Goal: Task Accomplishment & Management: Use online tool/utility

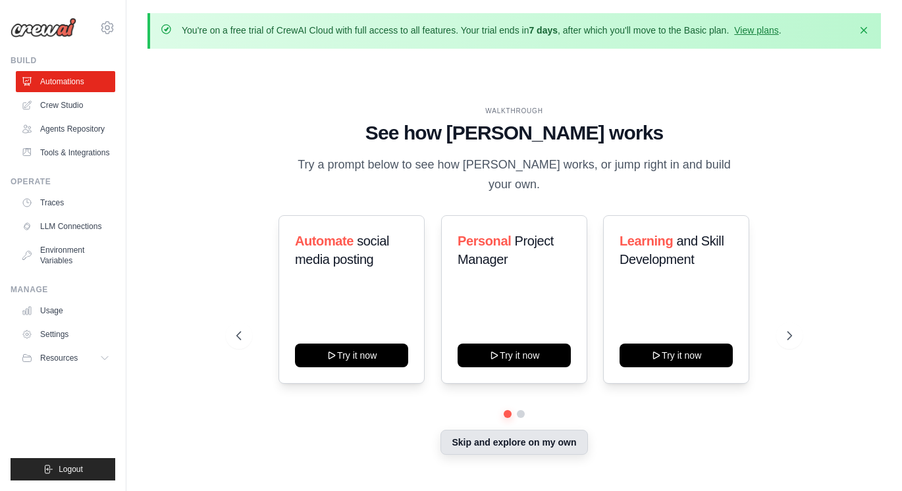
click at [485, 434] on button "Skip and explore on my own" at bounding box center [513, 442] width 147 height 25
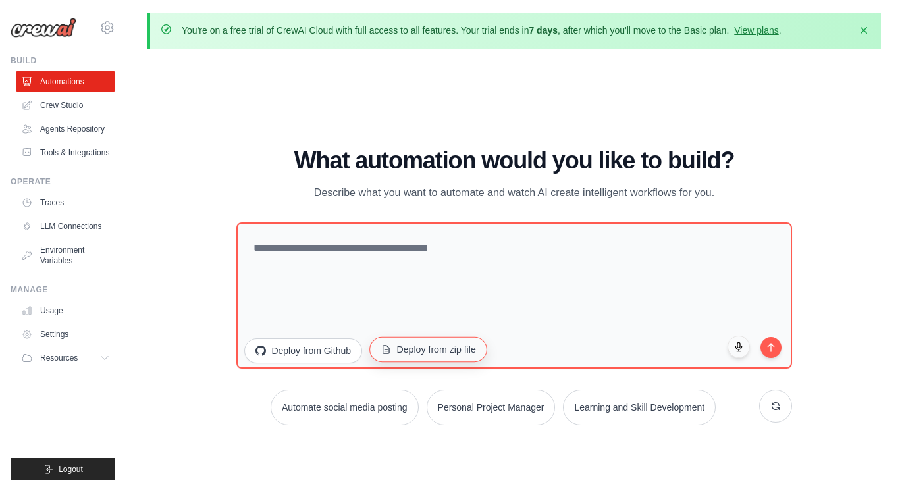
click at [392, 350] on button "Deploy from zip file" at bounding box center [428, 349] width 118 height 25
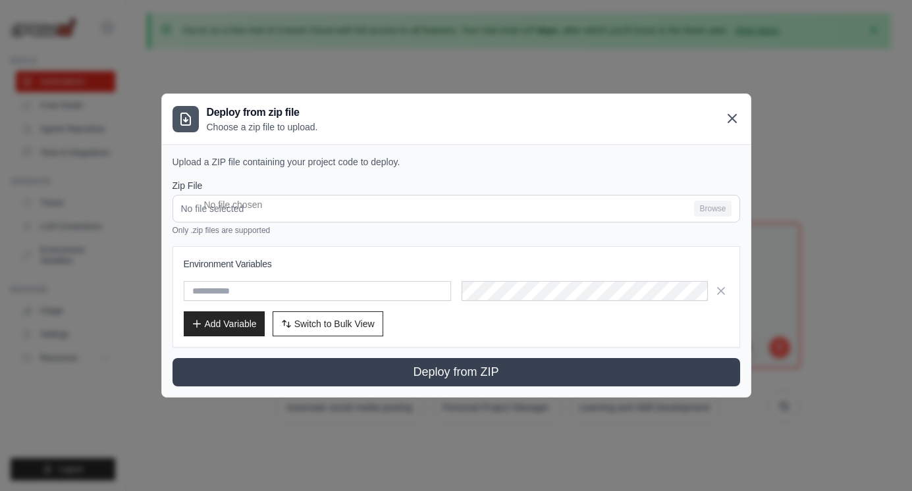
click at [729, 117] on icon at bounding box center [732, 119] width 16 height 16
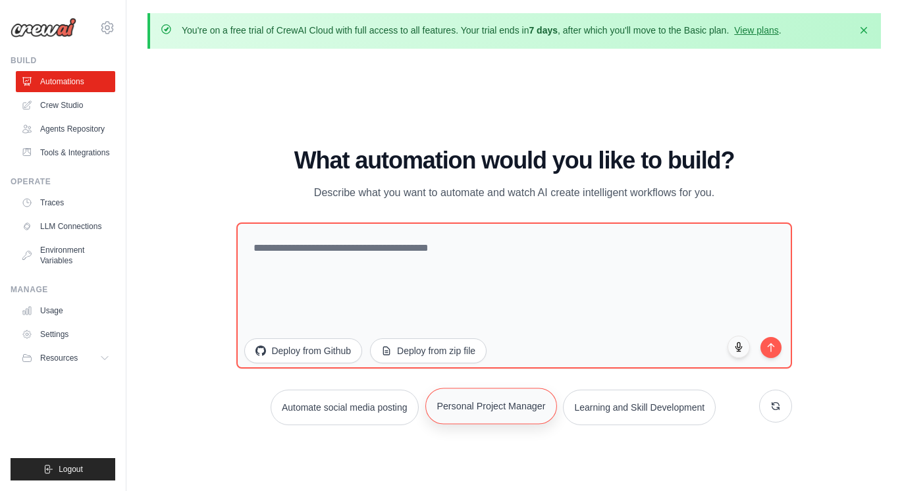
click at [536, 413] on button "Personal Project Manager" at bounding box center [491, 406] width 132 height 36
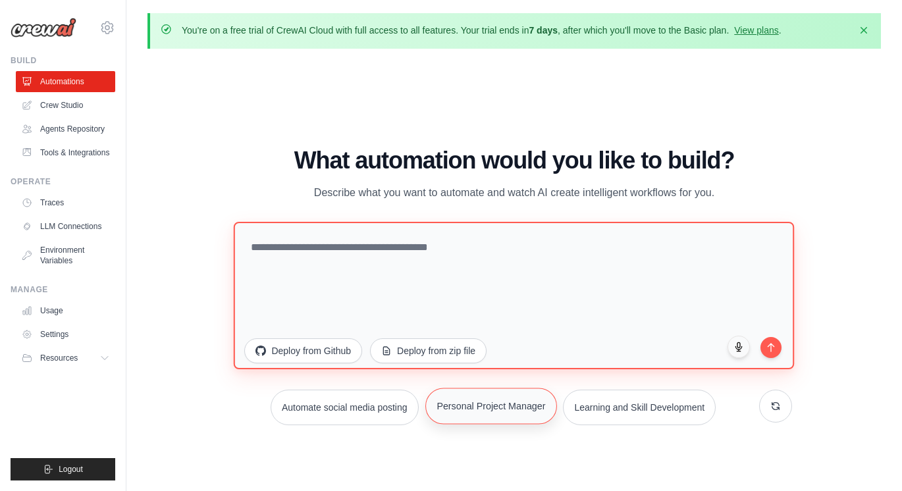
type textarea "**********"
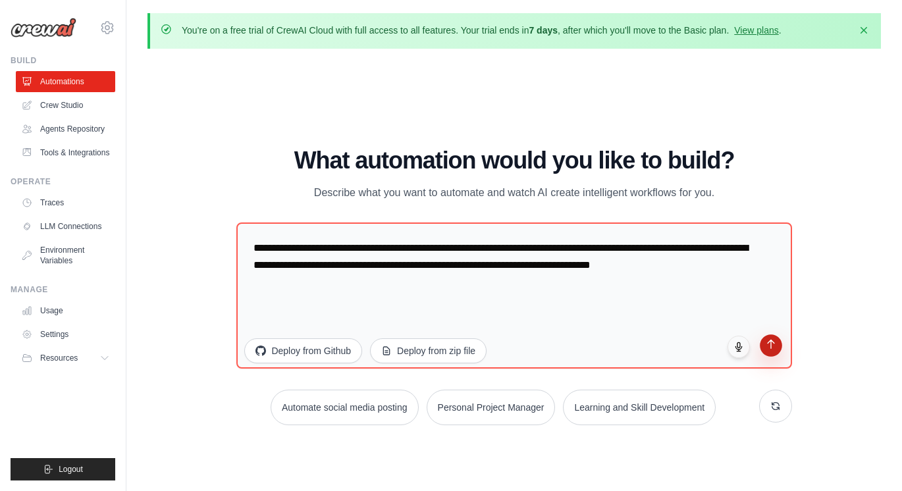
click at [775, 348] on icon "submit" at bounding box center [770, 344] width 11 height 11
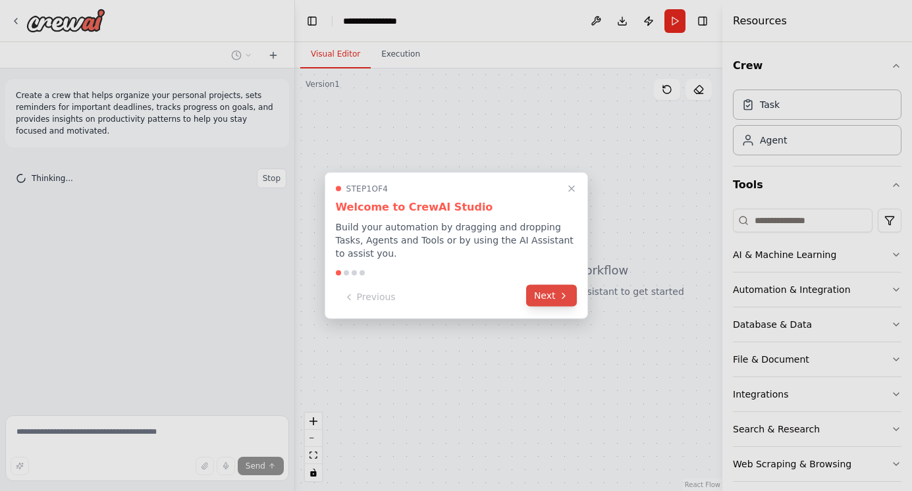
click at [561, 290] on icon at bounding box center [563, 295] width 11 height 11
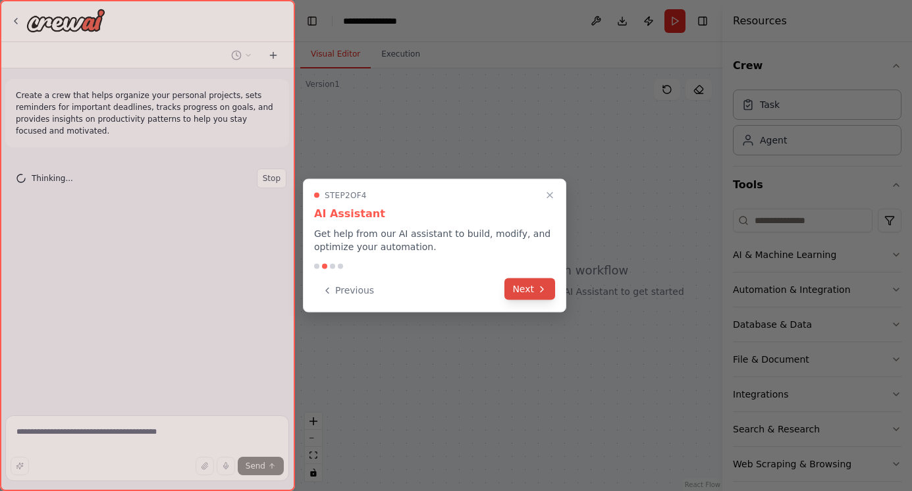
click at [542, 290] on icon at bounding box center [541, 288] width 3 height 5
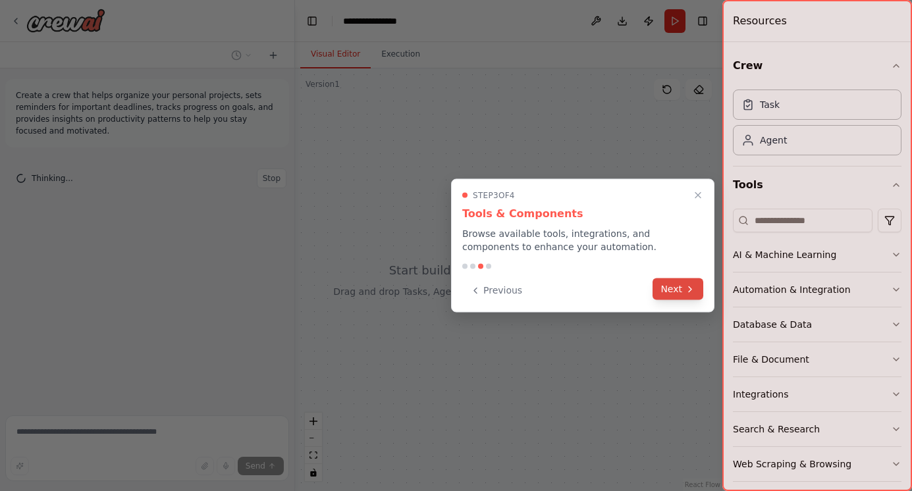
click at [675, 292] on button "Next" at bounding box center [677, 289] width 51 height 22
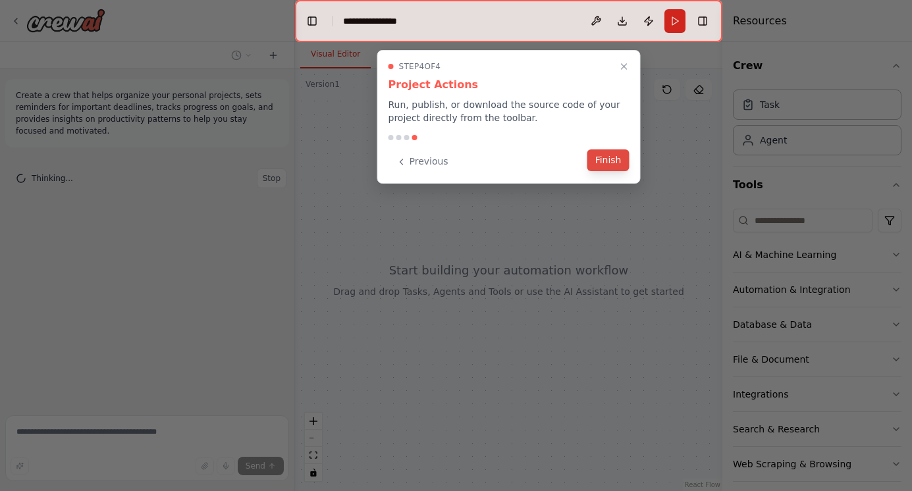
click at [612, 159] on button "Finish" at bounding box center [608, 160] width 42 height 22
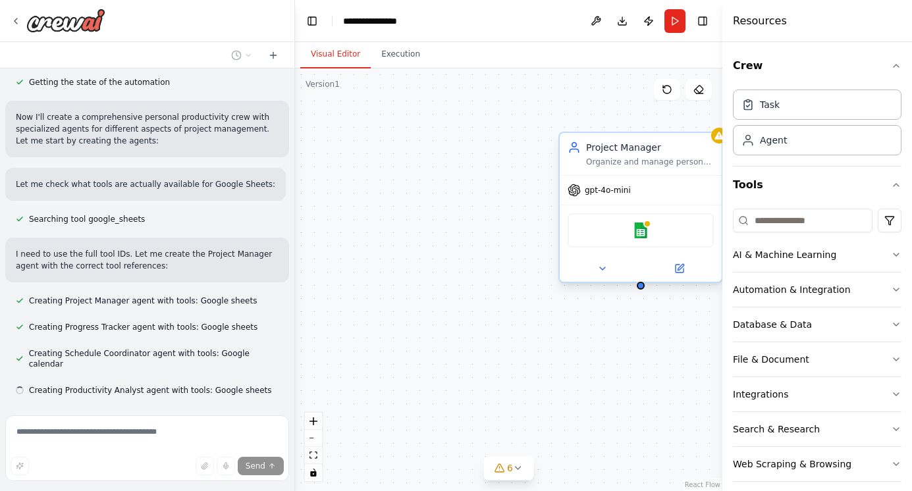
scroll to position [422, 0]
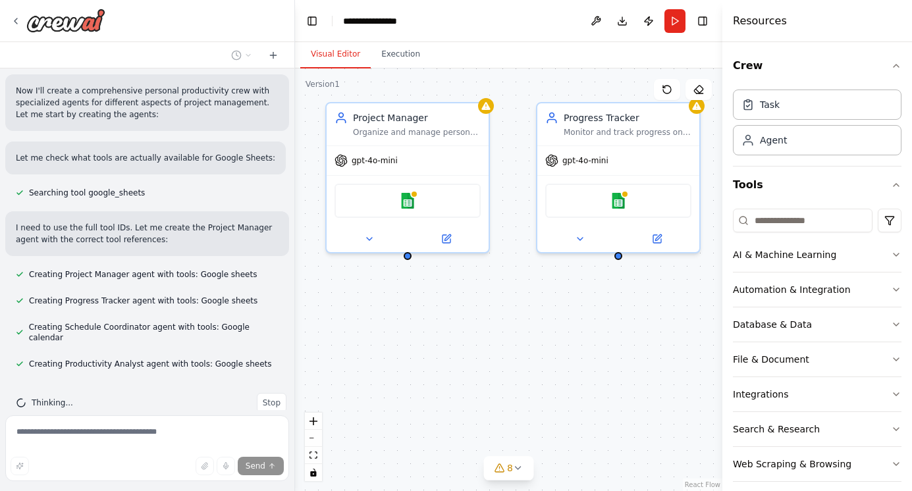
drag, startPoint x: 496, startPoint y: 190, endPoint x: 263, endPoint y: 157, distance: 235.2
click at [263, 157] on div "Create a crew that helps organize your personal projects, sets reminders for im…" at bounding box center [456, 245] width 912 height 491
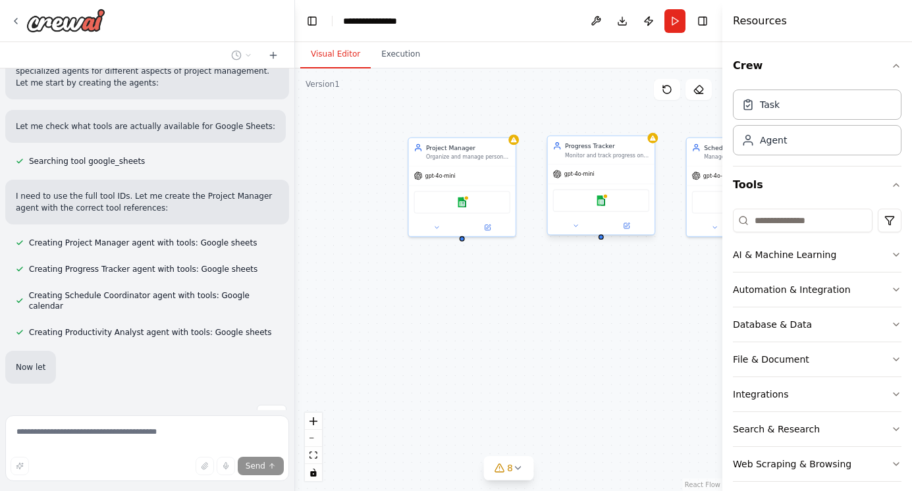
scroll to position [492, 0]
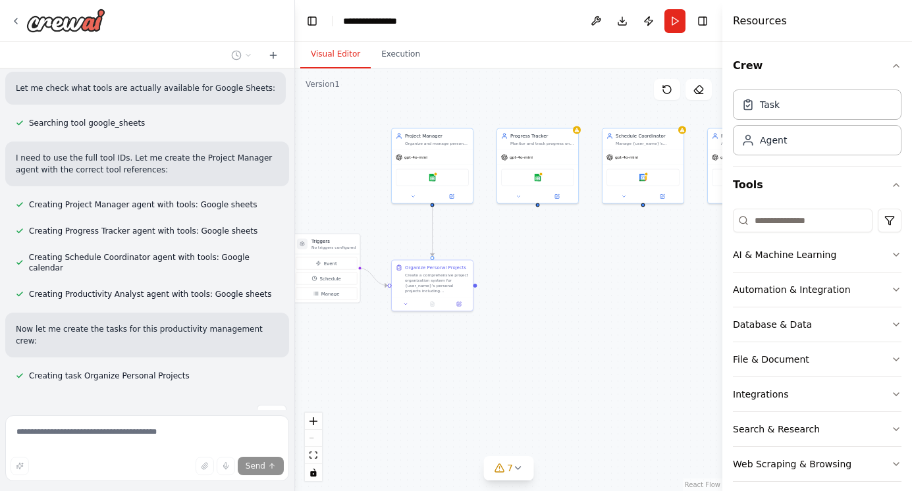
drag, startPoint x: 575, startPoint y: 273, endPoint x: 527, endPoint y: 248, distance: 54.5
click at [527, 248] on div ".deletable-edge-delete-btn { width: 20px; height: 20px; border: 0px solid #ffff…" at bounding box center [508, 279] width 427 height 423
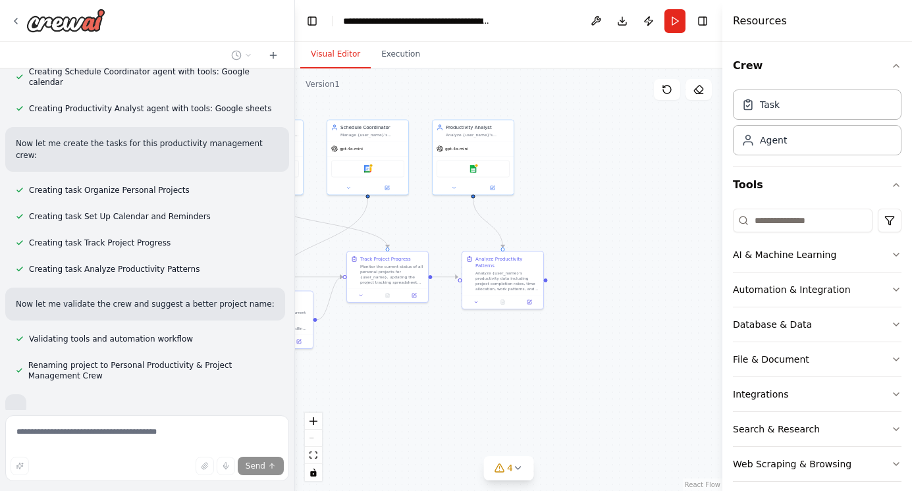
scroll to position [709, 0]
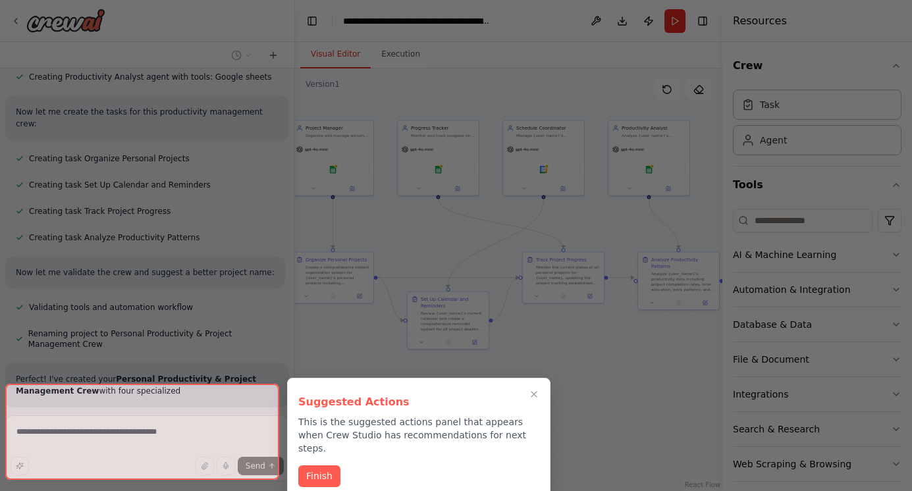
drag, startPoint x: 638, startPoint y: 342, endPoint x: 538, endPoint y: 334, distance: 99.7
click at [538, 334] on div "Create a crew that helps organize your personal projects, sets reminders for im…" at bounding box center [456, 245] width 912 height 491
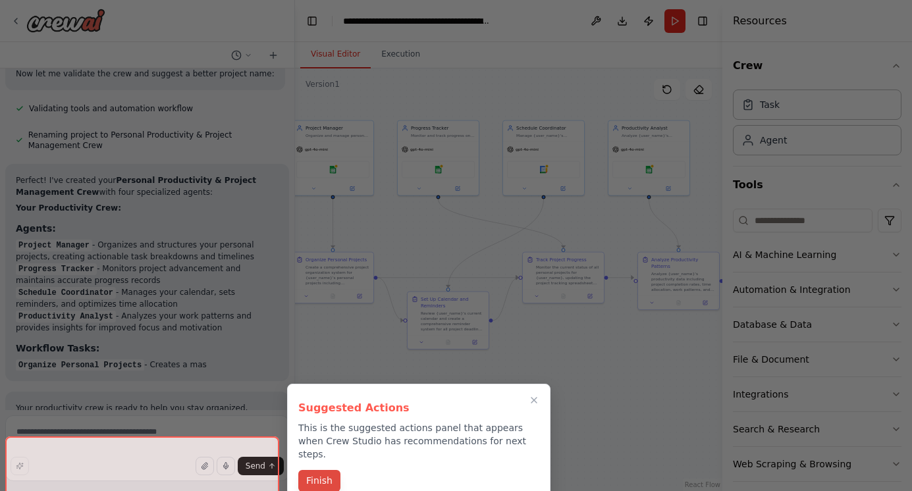
scroll to position [1051, 0]
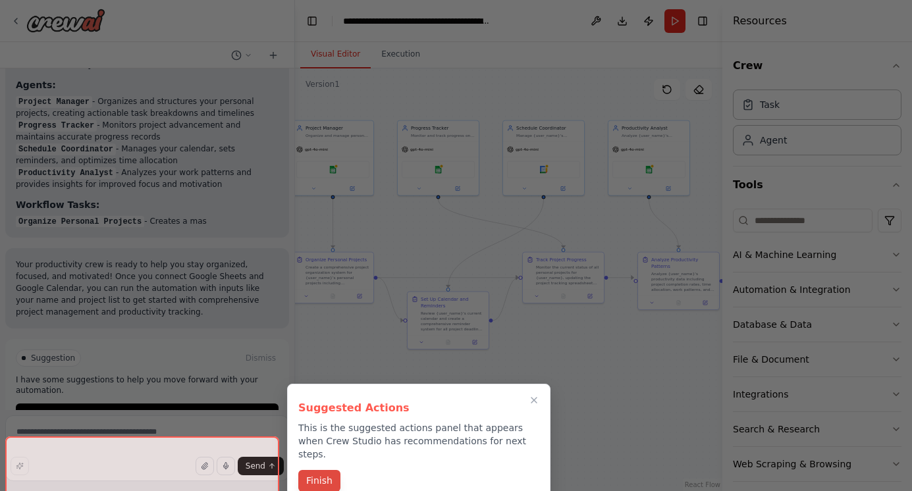
click at [318, 468] on div "Create a crew that helps organize your personal projects, sets reminders for im…" at bounding box center [456, 245] width 912 height 491
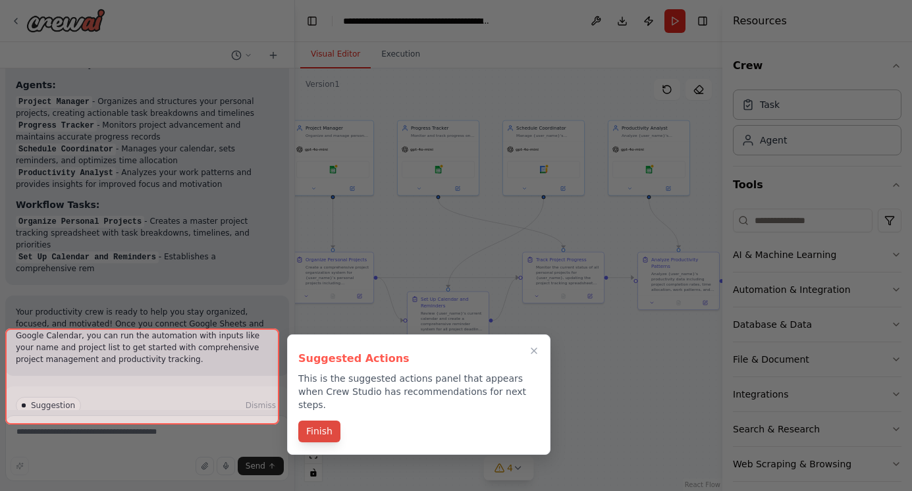
click at [316, 421] on button "Finish" at bounding box center [319, 432] width 42 height 22
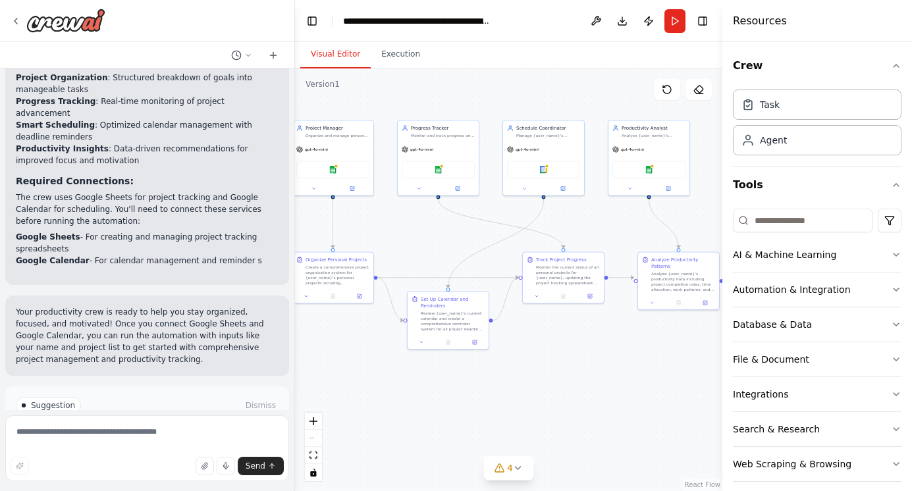
scroll to position [1350, 0]
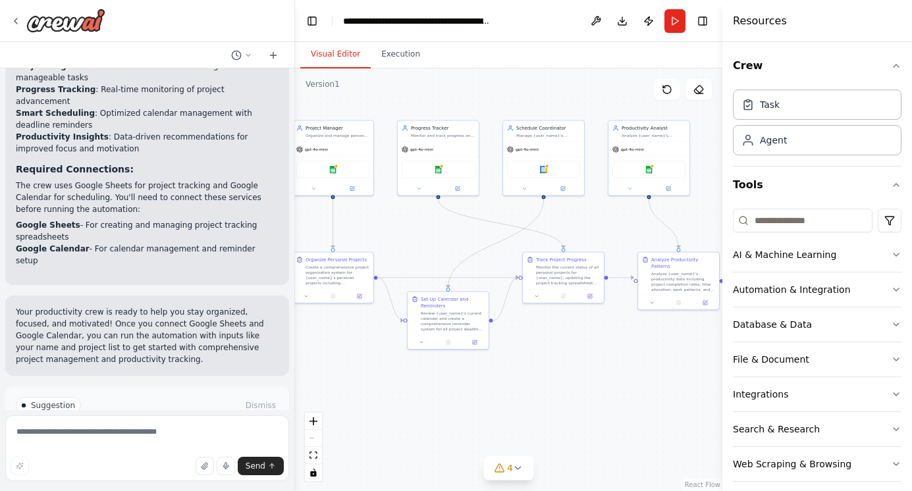
click at [144, 456] on span "Run Automation" at bounding box center [153, 461] width 64 height 11
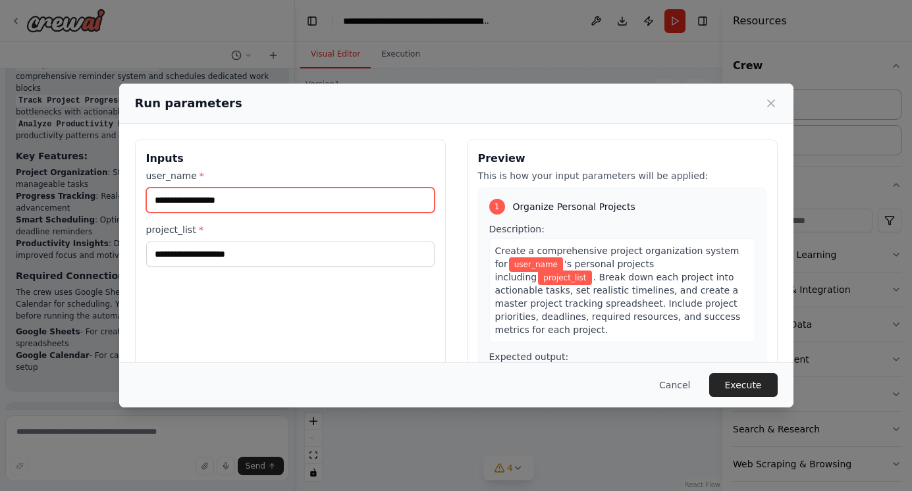
click at [242, 197] on input "user_name *" at bounding box center [290, 200] width 288 height 25
type input "****"
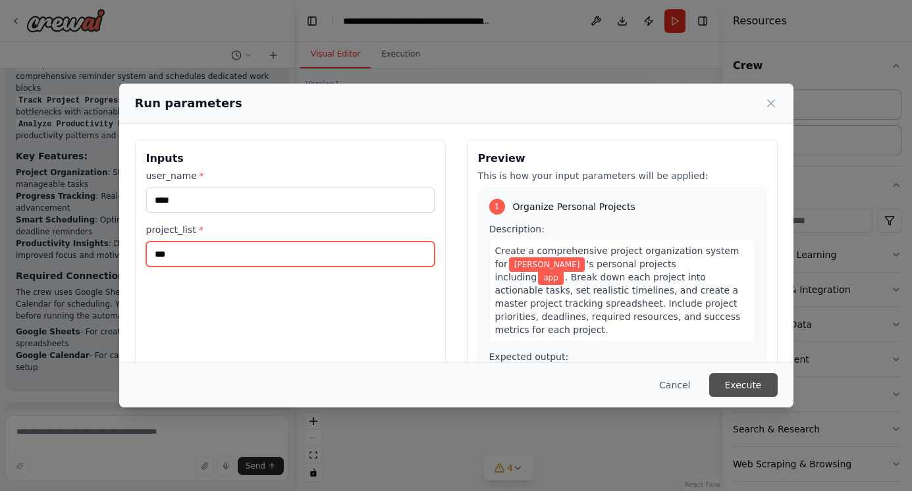
type input "***"
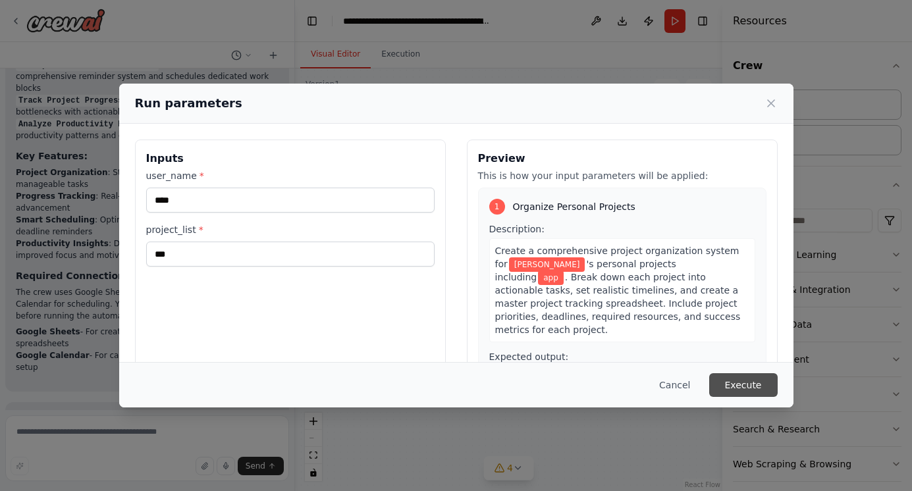
click at [753, 385] on button "Execute" at bounding box center [743, 385] width 68 height 24
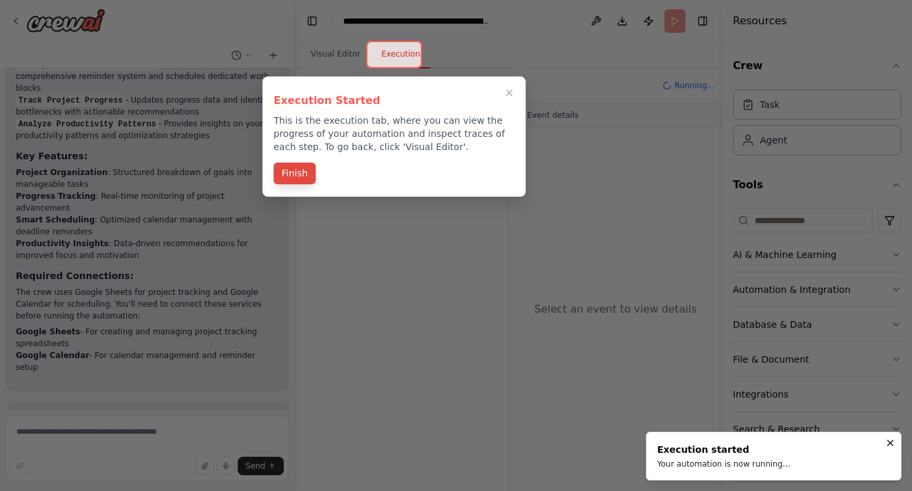
click at [303, 174] on button "Finish" at bounding box center [295, 174] width 42 height 22
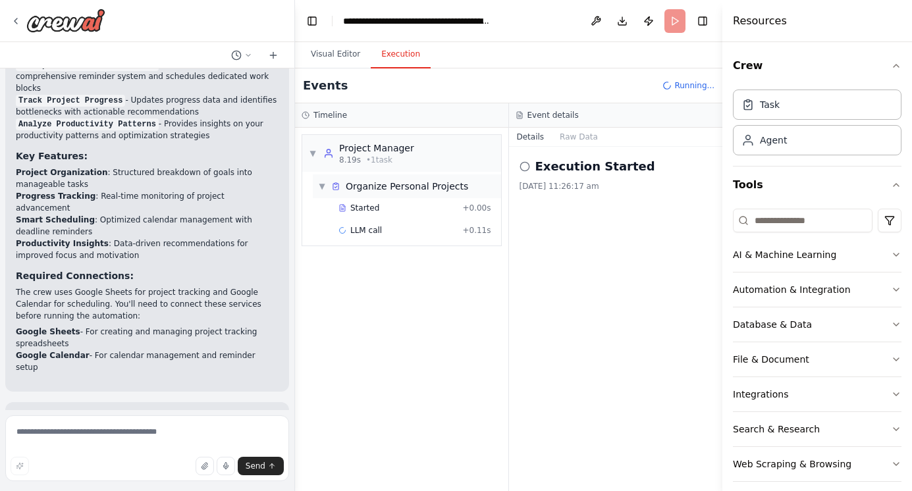
click at [323, 184] on span "▼" at bounding box center [322, 186] width 8 height 11
click at [323, 184] on span "▶" at bounding box center [322, 186] width 8 height 11
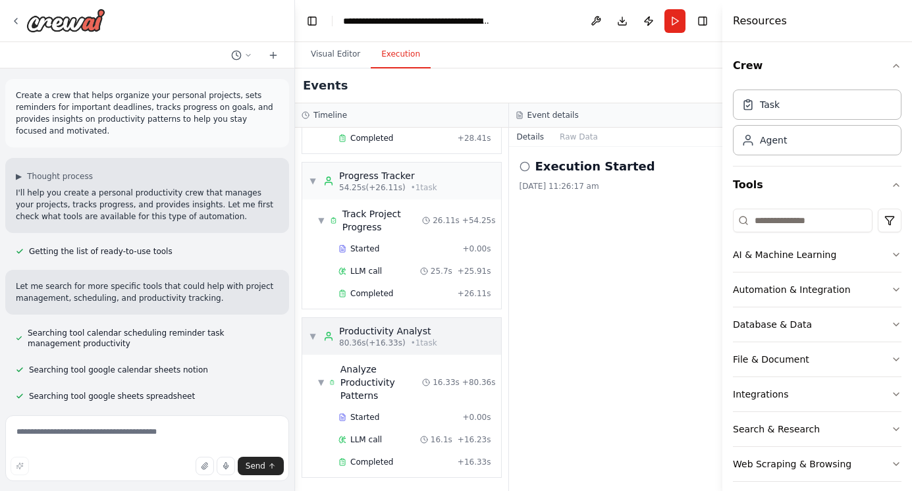
scroll to position [284, 0]
click at [313, 333] on span "▼" at bounding box center [313, 335] width 8 height 11
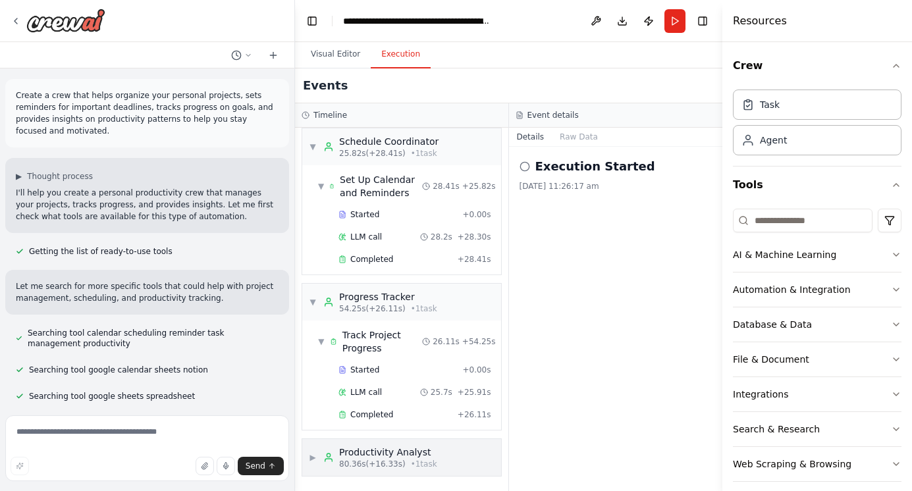
scroll to position [162, 0]
click at [313, 302] on span "▼" at bounding box center [313, 302] width 8 height 11
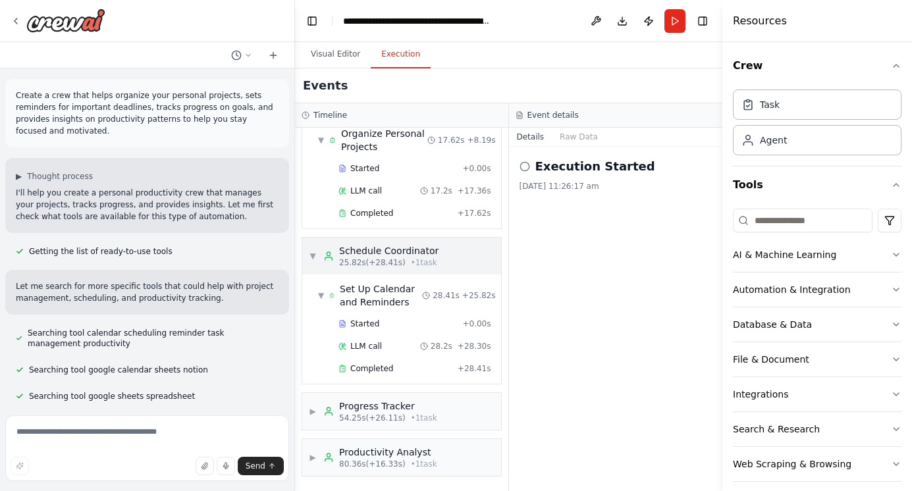
click at [313, 253] on span "▼" at bounding box center [313, 256] width 8 height 11
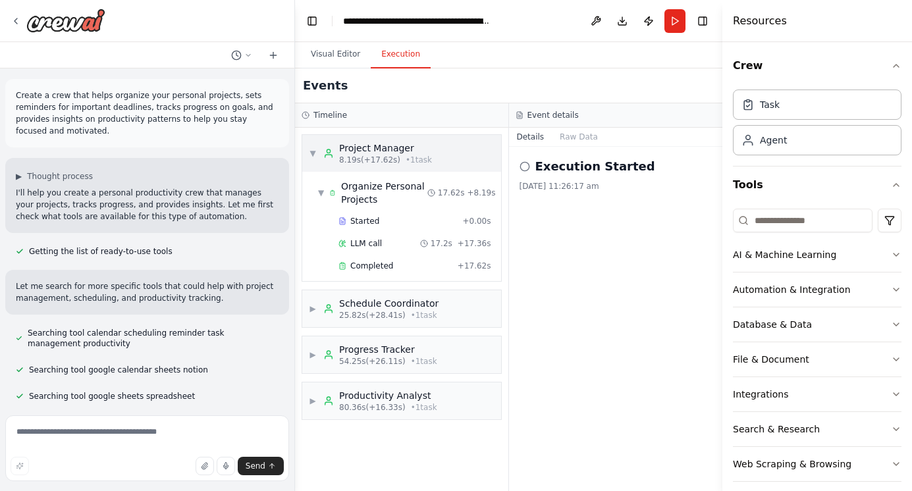
click at [314, 155] on span "▼" at bounding box center [313, 153] width 8 height 11
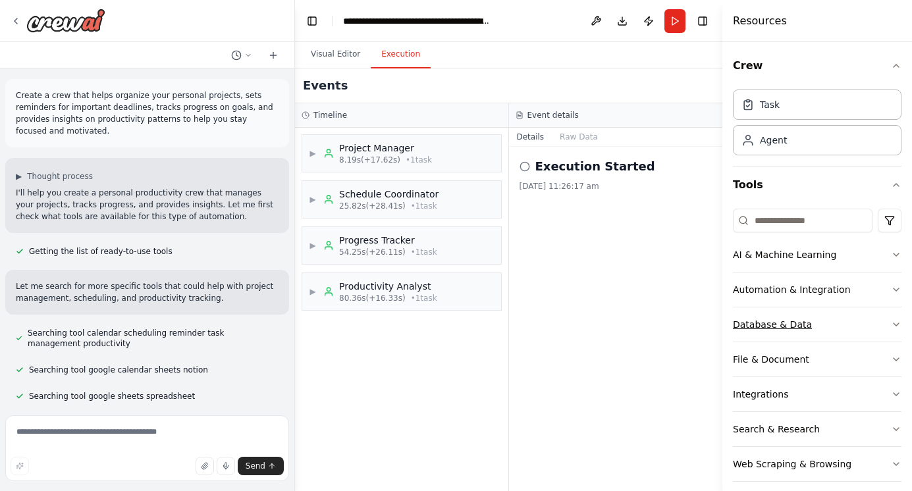
click at [891, 321] on icon "button" at bounding box center [896, 324] width 11 height 11
